Goal: Transaction & Acquisition: Purchase product/service

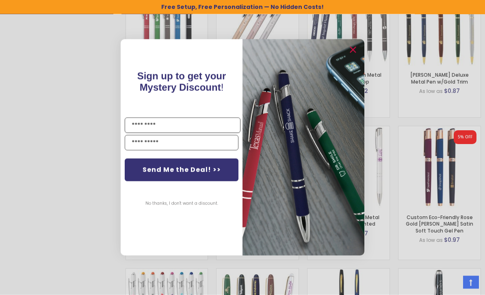
scroll to position [651, 0]
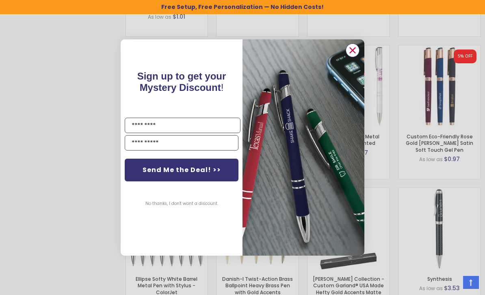
click at [357, 56] on circle "Close dialog" at bounding box center [352, 50] width 12 height 12
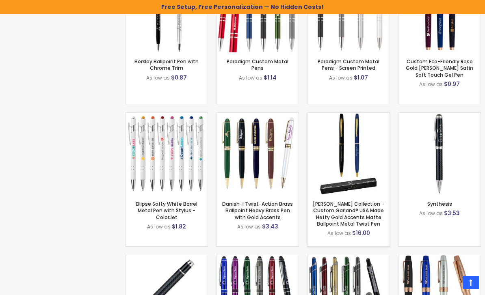
scroll to position [733, 0]
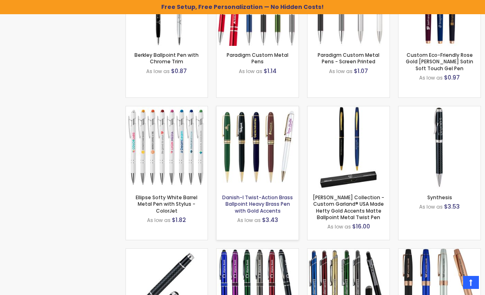
click at [256, 200] on link "Danish-I Twist-Action Brass Ballpoint Heavy Brass Pen with Gold Accents" at bounding box center [257, 204] width 71 height 20
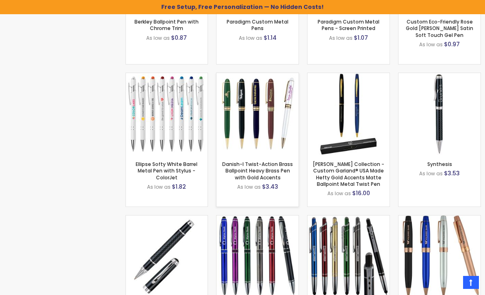
scroll to position [764, 0]
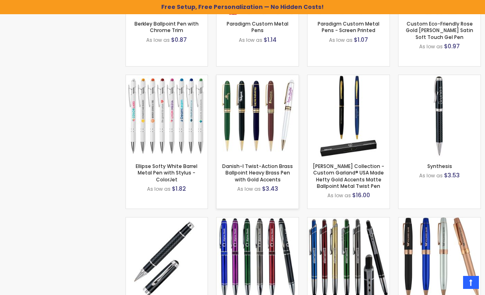
click at [263, 136] on img at bounding box center [257, 116] width 82 height 82
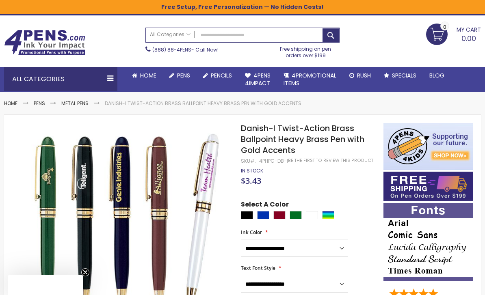
scroll to position [23, 0]
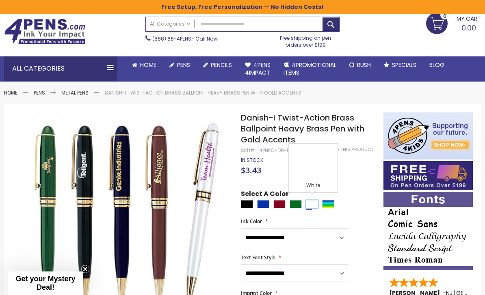
click at [314, 203] on div "White" at bounding box center [312, 204] width 12 height 8
type input "****"
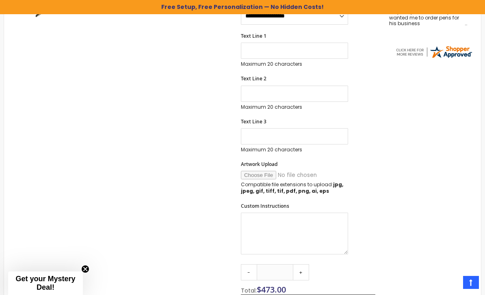
scroll to position [112, 0]
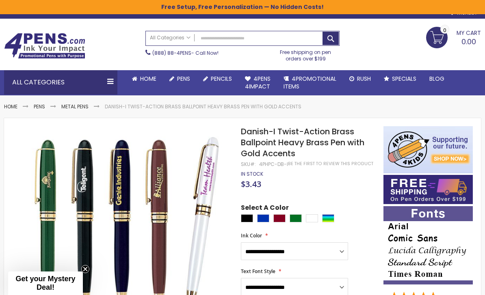
scroll to position [7, 0]
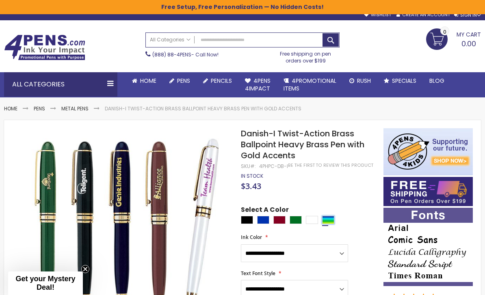
click at [326, 221] on div "Assorted" at bounding box center [328, 220] width 12 height 8
click at [316, 217] on div "White" at bounding box center [312, 220] width 12 height 8
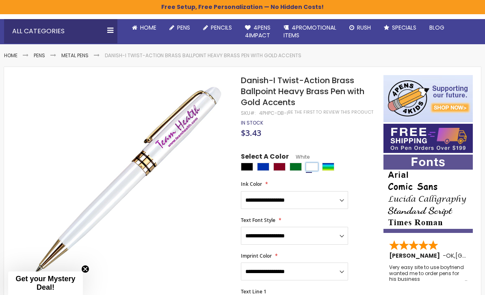
scroll to position [61, 0]
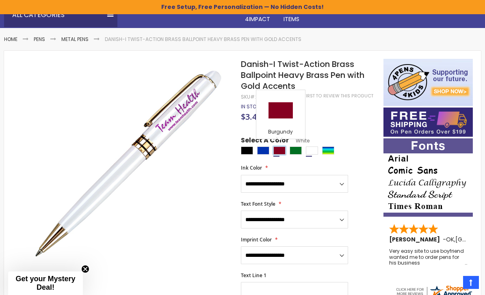
click at [282, 151] on div "Burgundy" at bounding box center [279, 151] width 12 height 8
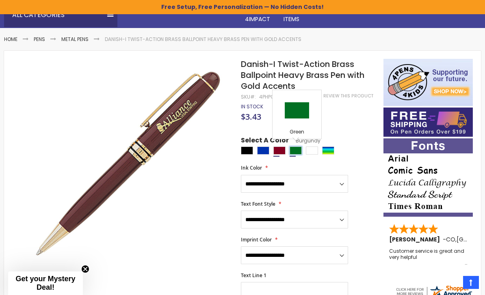
click at [292, 153] on div "Green" at bounding box center [296, 151] width 12 height 8
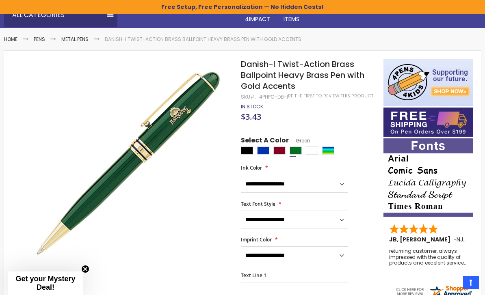
click at [284, 143] on span "Select A Color" at bounding box center [265, 141] width 48 height 11
click at [315, 151] on div "White" at bounding box center [312, 151] width 12 height 8
type input "****"
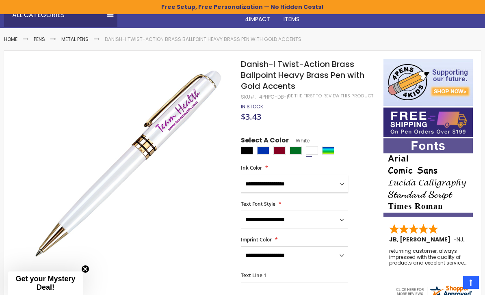
select select "*****"
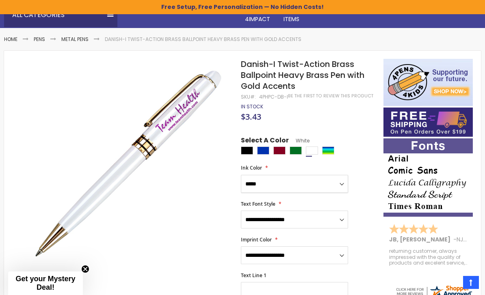
scroll to position [85, 0]
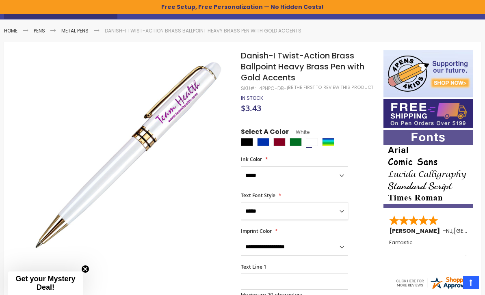
select select "*****"
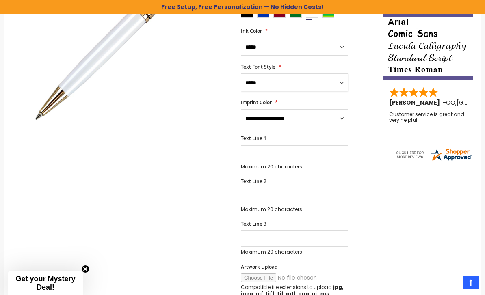
scroll to position [0, 0]
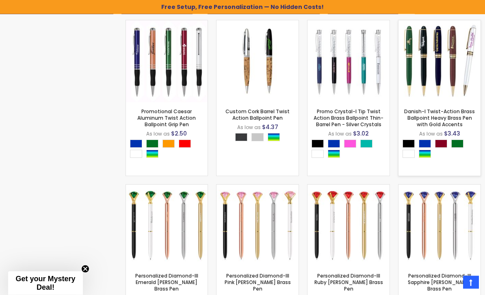
scroll to position [695, 0]
click at [423, 73] on img at bounding box center [439, 61] width 82 height 82
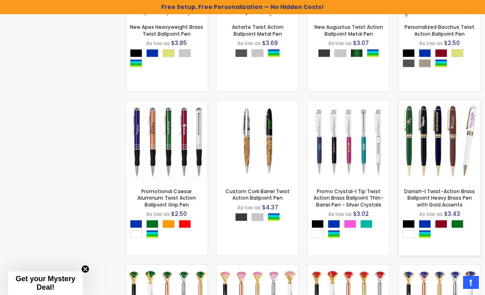
scroll to position [721, 0]
